Goal: Task Accomplishment & Management: Manage account settings

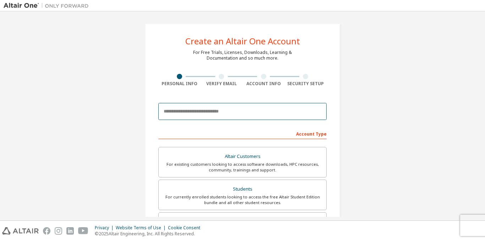
click at [237, 109] on input "email" at bounding box center [242, 111] width 168 height 17
type input "**********"
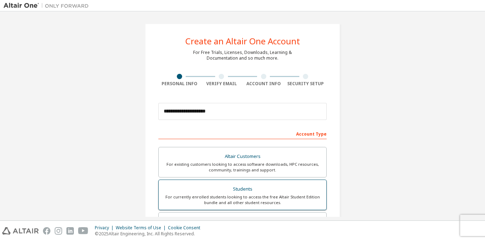
click at [218, 189] on div "Students" at bounding box center [242, 189] width 159 height 10
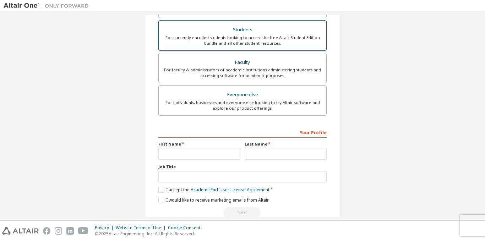
scroll to position [173, 0]
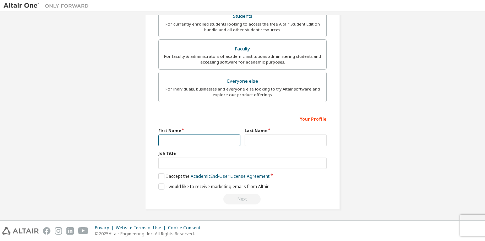
click at [218, 143] on input "text" at bounding box center [199, 141] width 82 height 12
type input "*********"
click at [268, 141] on input "text" at bounding box center [286, 141] width 82 height 12
type input "***"
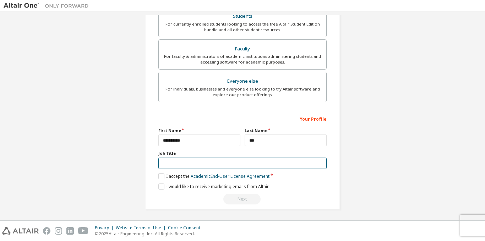
click at [199, 167] on input "text" at bounding box center [242, 164] width 168 height 12
type input "*******"
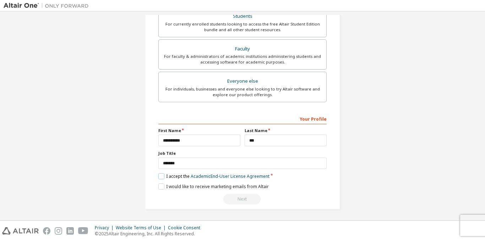
click at [163, 176] on label "I accept the Academic End-User License Agreement" at bounding box center [213, 176] width 111 height 6
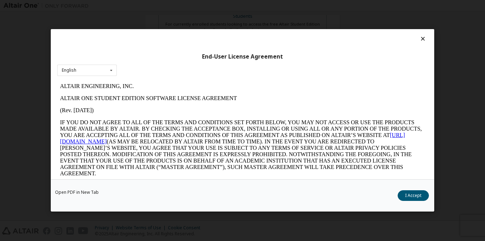
scroll to position [0, 0]
click at [410, 199] on button "I Accept" at bounding box center [413, 196] width 31 height 11
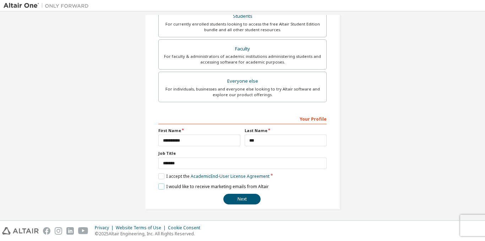
click at [158, 186] on label "I would like to receive marketing emails from Altair" at bounding box center [213, 187] width 110 height 6
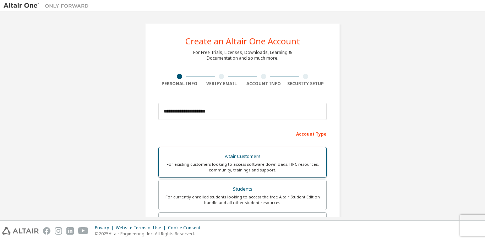
click at [219, 158] on div "Altair Customers" at bounding box center [242, 157] width 159 height 10
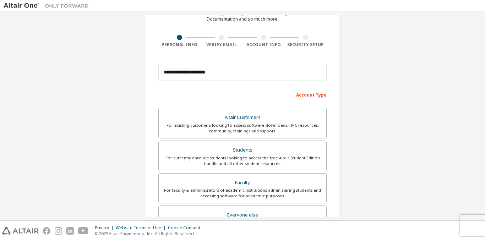
scroll to position [52, 0]
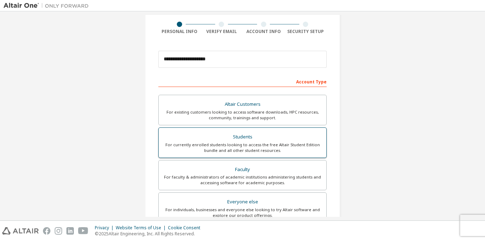
click at [227, 139] on div "Students" at bounding box center [242, 137] width 159 height 10
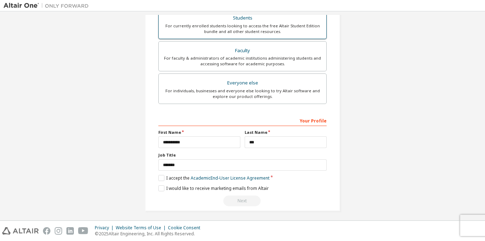
scroll to position [174, 0]
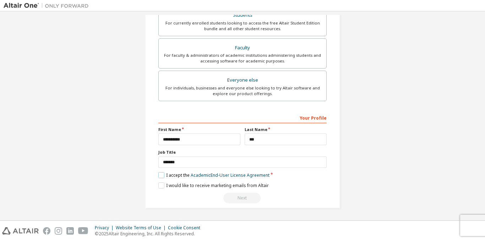
click at [161, 175] on label "I accept the Academic End-User License Agreement" at bounding box center [213, 175] width 111 height 6
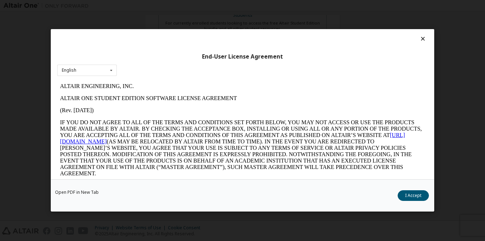
scroll to position [0, 0]
click at [408, 192] on button "I Accept" at bounding box center [413, 196] width 31 height 11
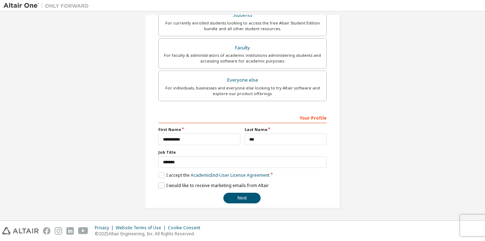
click at [158, 185] on label "I would like to receive marketing emails from Altair" at bounding box center [213, 186] width 110 height 6
click at [242, 199] on button "Next" at bounding box center [241, 198] width 37 height 11
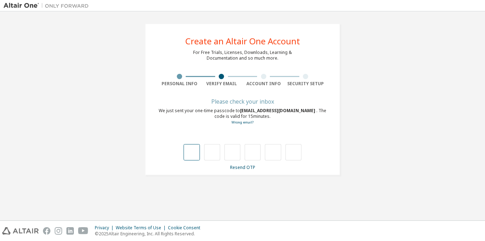
click at [189, 154] on input "text" at bounding box center [192, 152] width 16 height 16
type input "*"
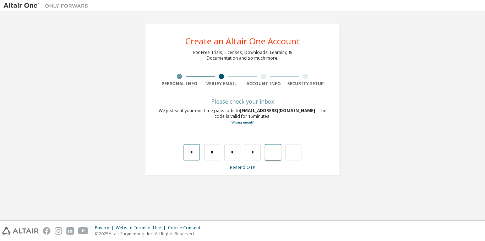
type input "*"
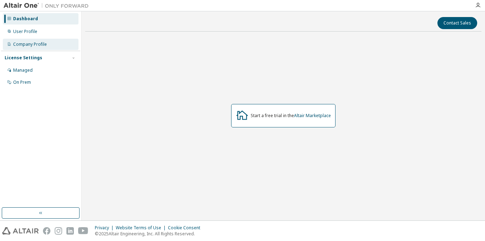
click at [40, 47] on div "Company Profile" at bounding box center [30, 45] width 34 height 6
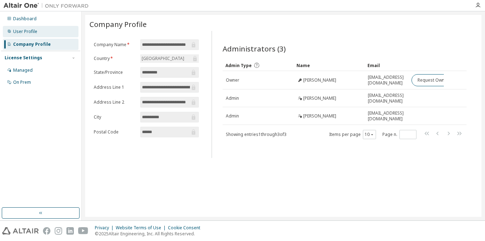
click at [39, 28] on div "User Profile" at bounding box center [41, 31] width 76 height 11
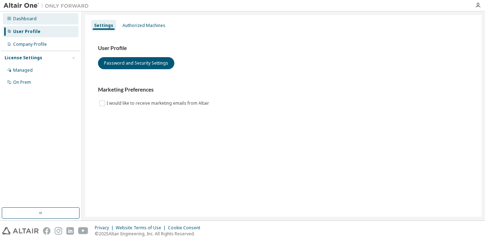
click at [43, 14] on div "Dashboard" at bounding box center [41, 18] width 76 height 11
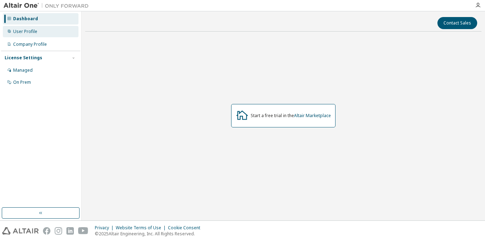
click at [41, 30] on div "User Profile" at bounding box center [41, 31] width 76 height 11
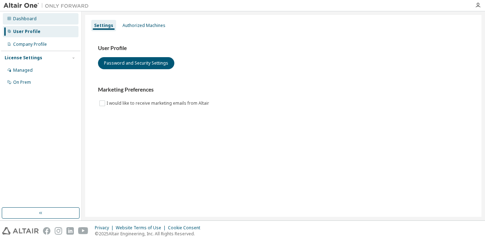
click at [35, 17] on div "Dashboard" at bounding box center [24, 19] width 23 height 6
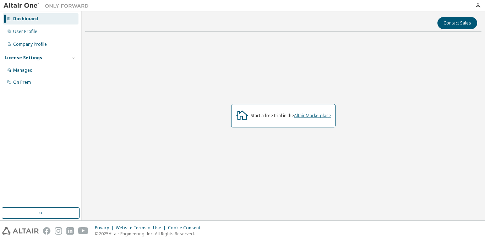
click at [306, 118] on link "Altair Marketplace" at bounding box center [312, 116] width 37 height 6
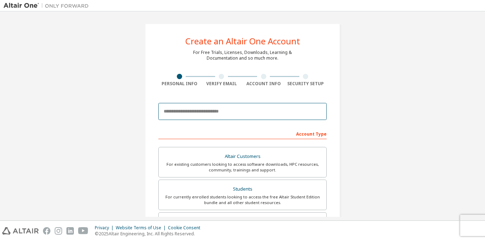
click at [218, 114] on input "email" at bounding box center [242, 111] width 168 height 17
type input "**********"
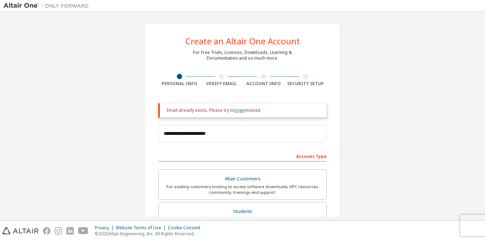
click at [240, 109] on link "login" at bounding box center [239, 110] width 10 height 6
